Goal: Task Accomplishment & Management: Complete application form

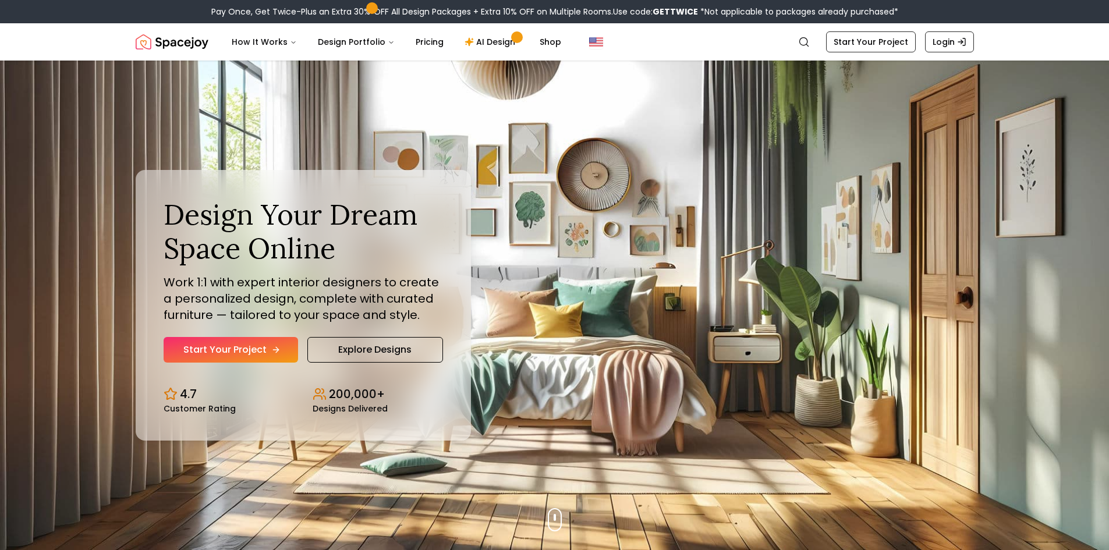
click at [199, 339] on link "Start Your Project" at bounding box center [231, 350] width 134 height 26
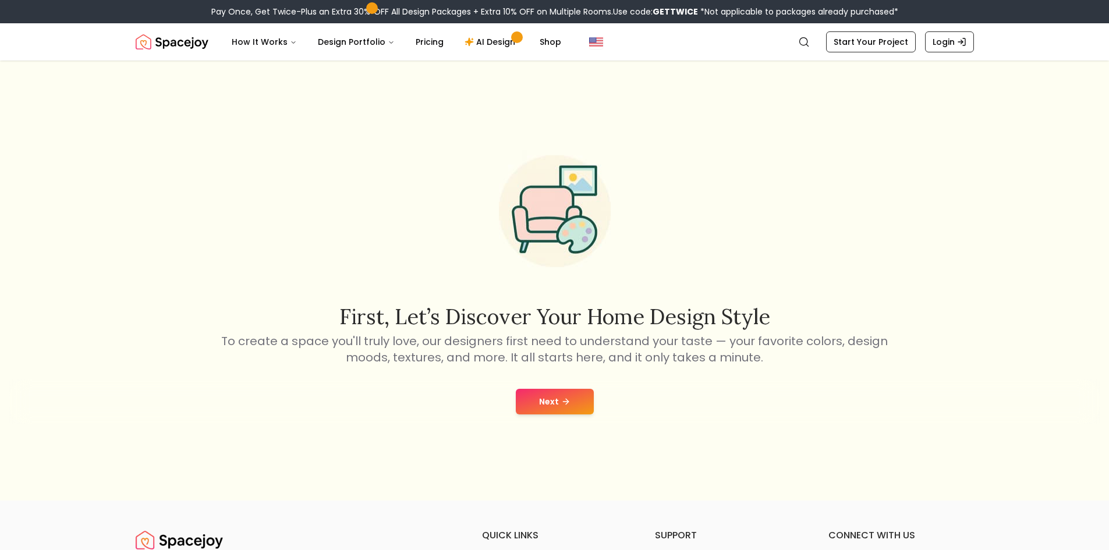
click at [570, 411] on button "Next" at bounding box center [555, 402] width 78 height 26
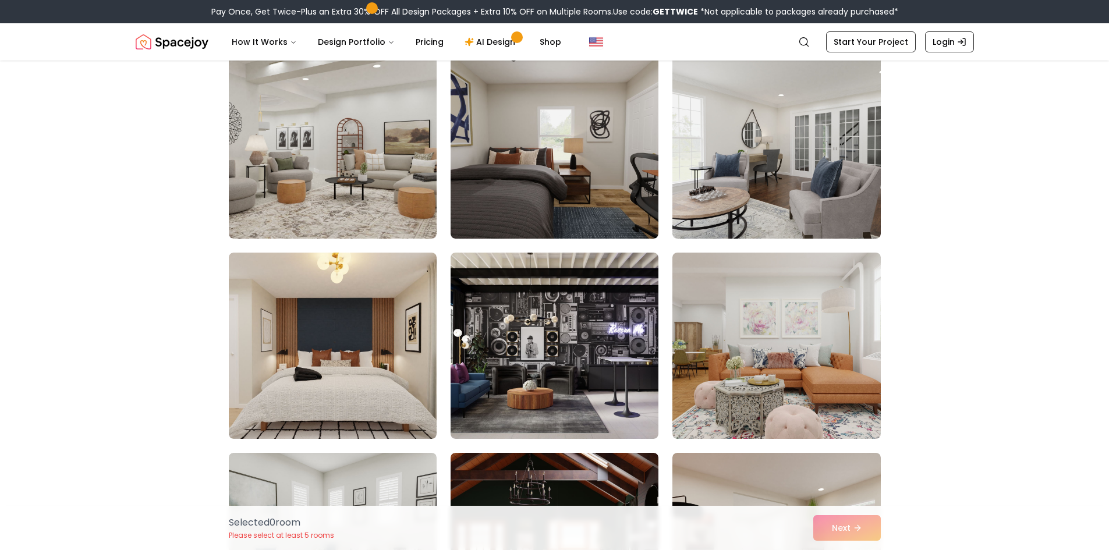
scroll to position [466, 0]
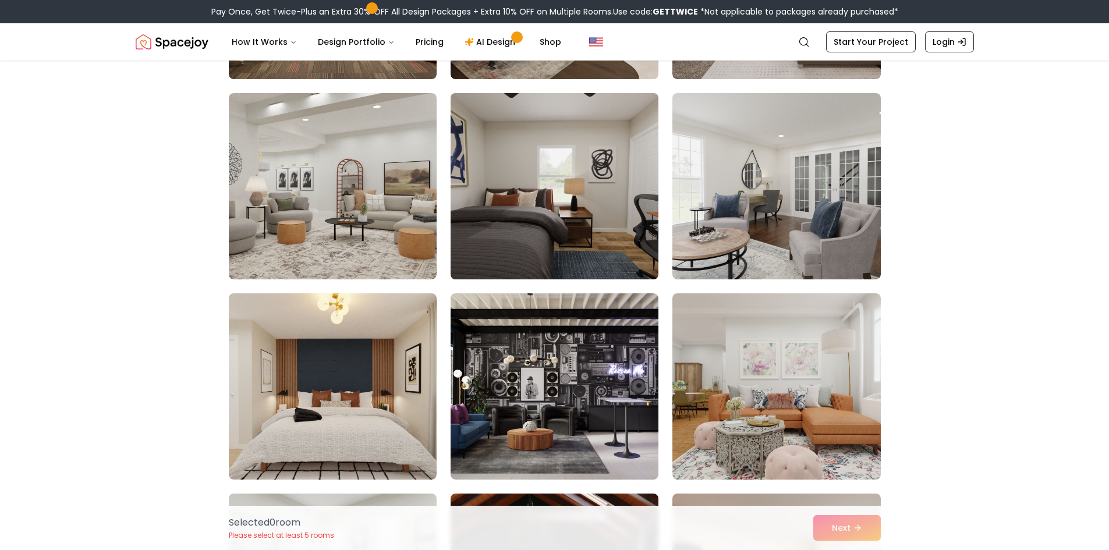
click at [551, 197] on img at bounding box center [554, 186] width 218 height 196
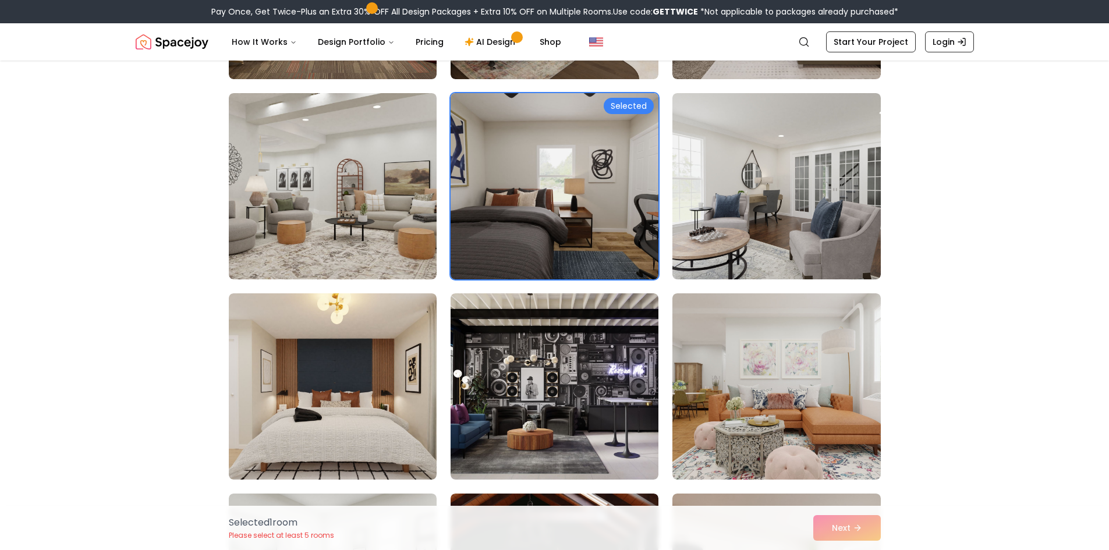
click at [634, 108] on div "Selected" at bounding box center [628, 106] width 50 height 16
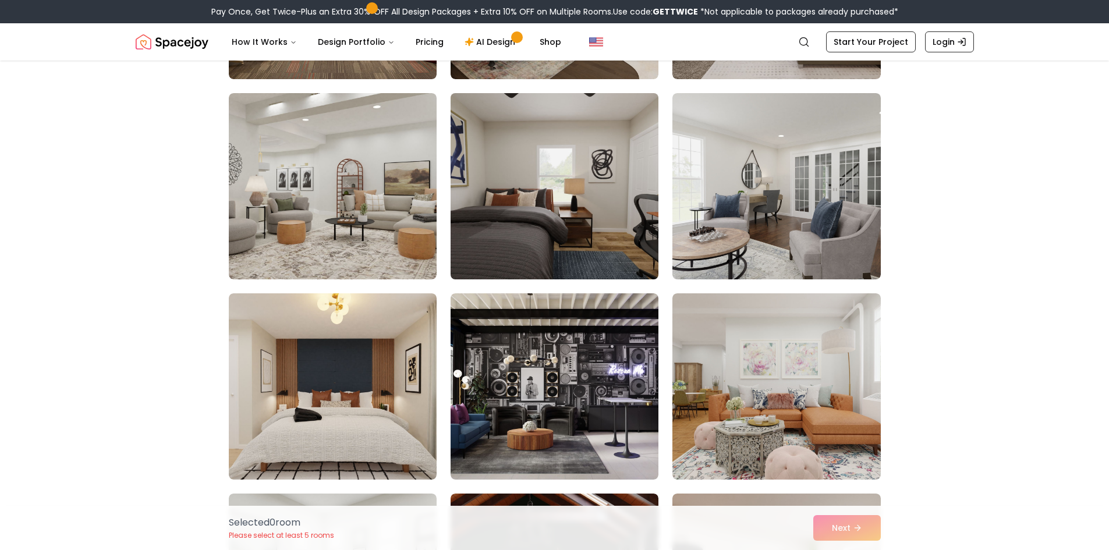
click at [625, 110] on img at bounding box center [554, 186] width 218 height 196
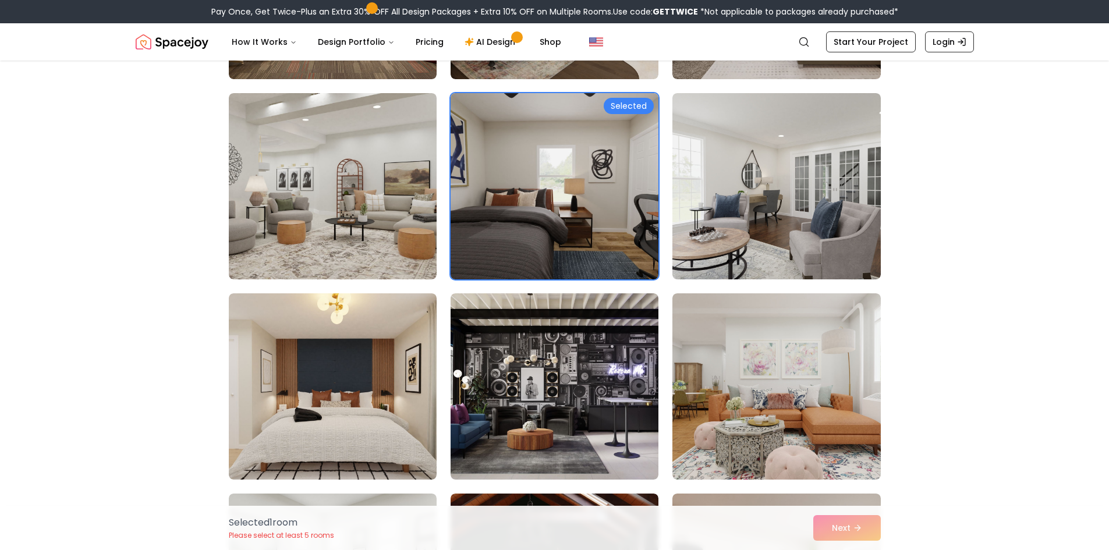
click at [625, 110] on div "Selected" at bounding box center [628, 106] width 50 height 16
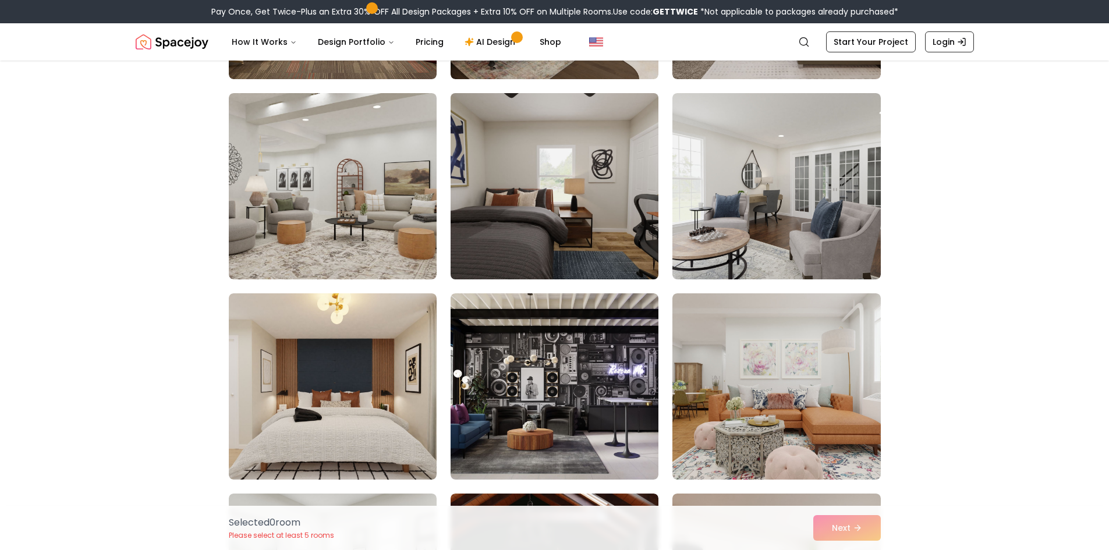
click at [624, 110] on img at bounding box center [554, 186] width 218 height 196
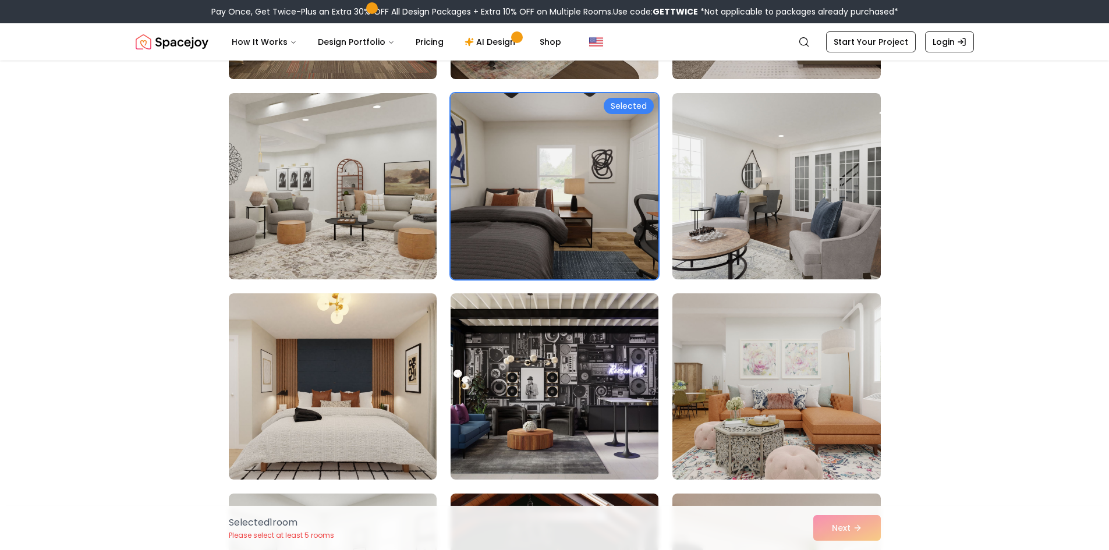
click at [548, 126] on img at bounding box center [554, 186] width 218 height 196
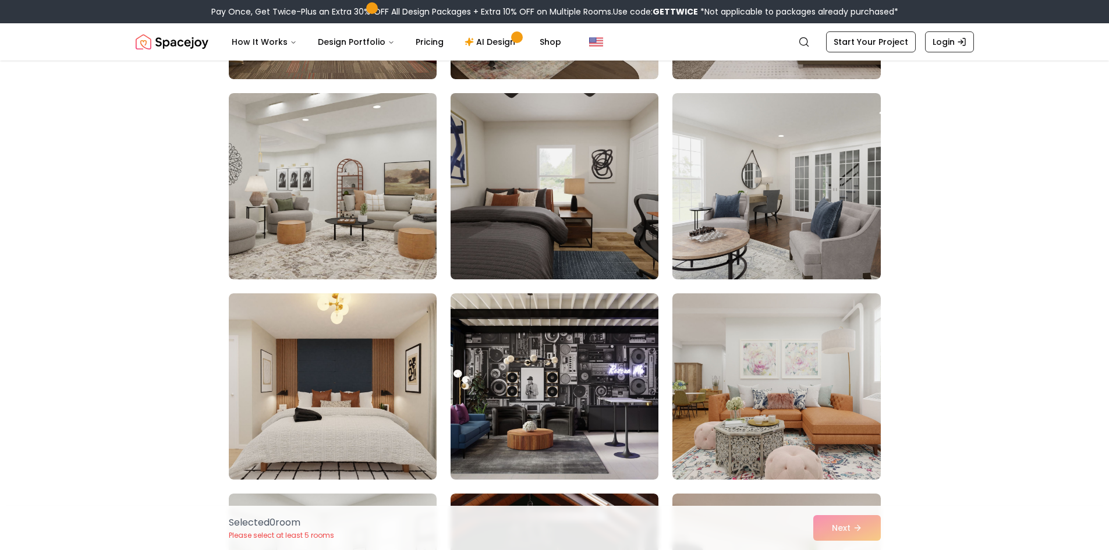
click at [548, 232] on img at bounding box center [554, 186] width 218 height 196
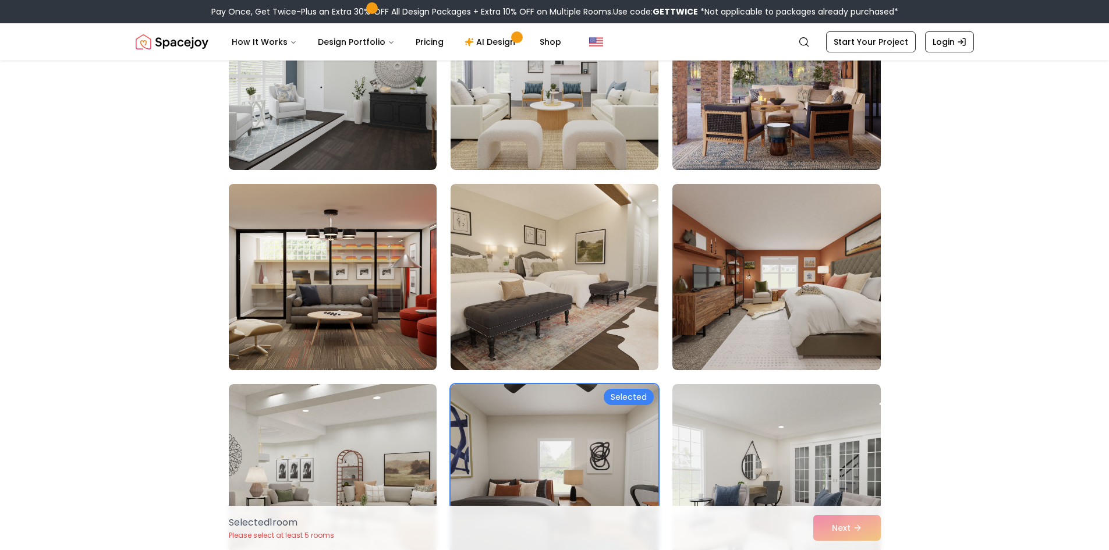
scroll to position [0, 0]
